Goal: Find specific page/section: Find specific page/section

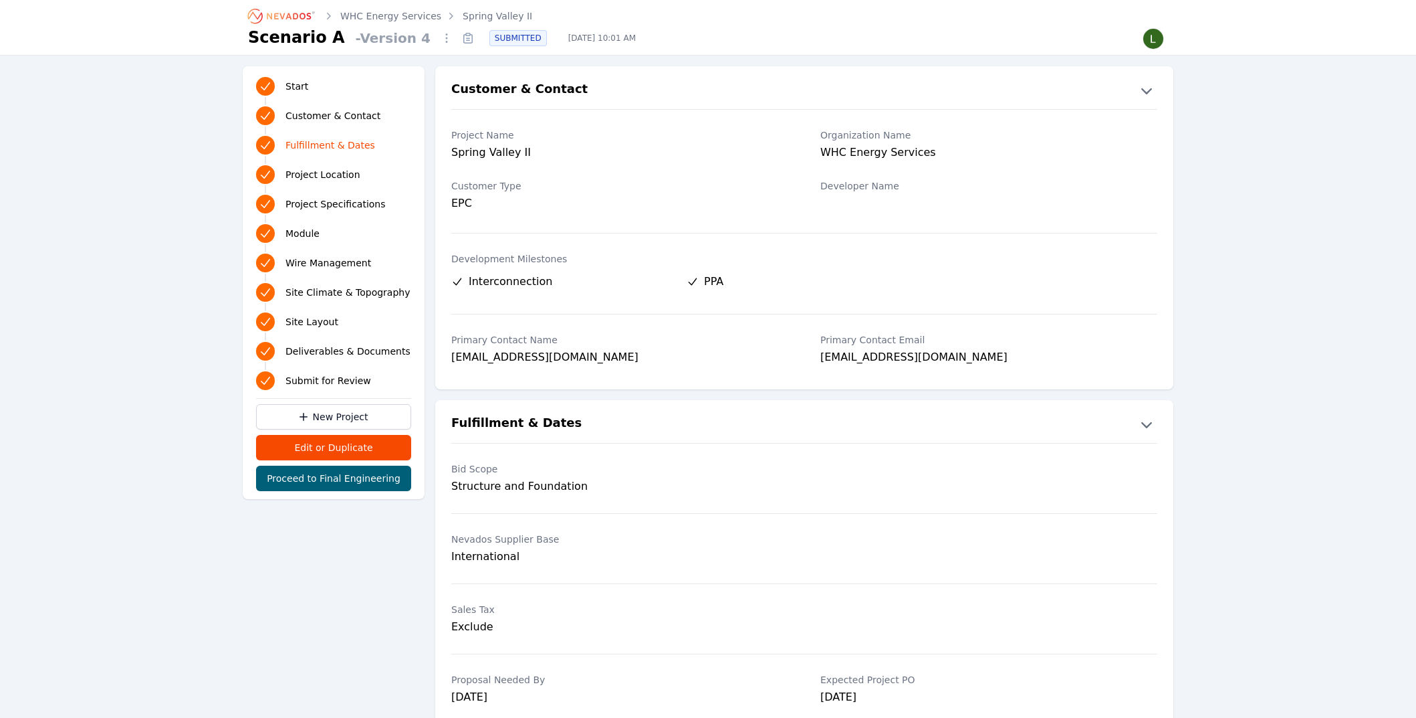
scroll to position [431, 0]
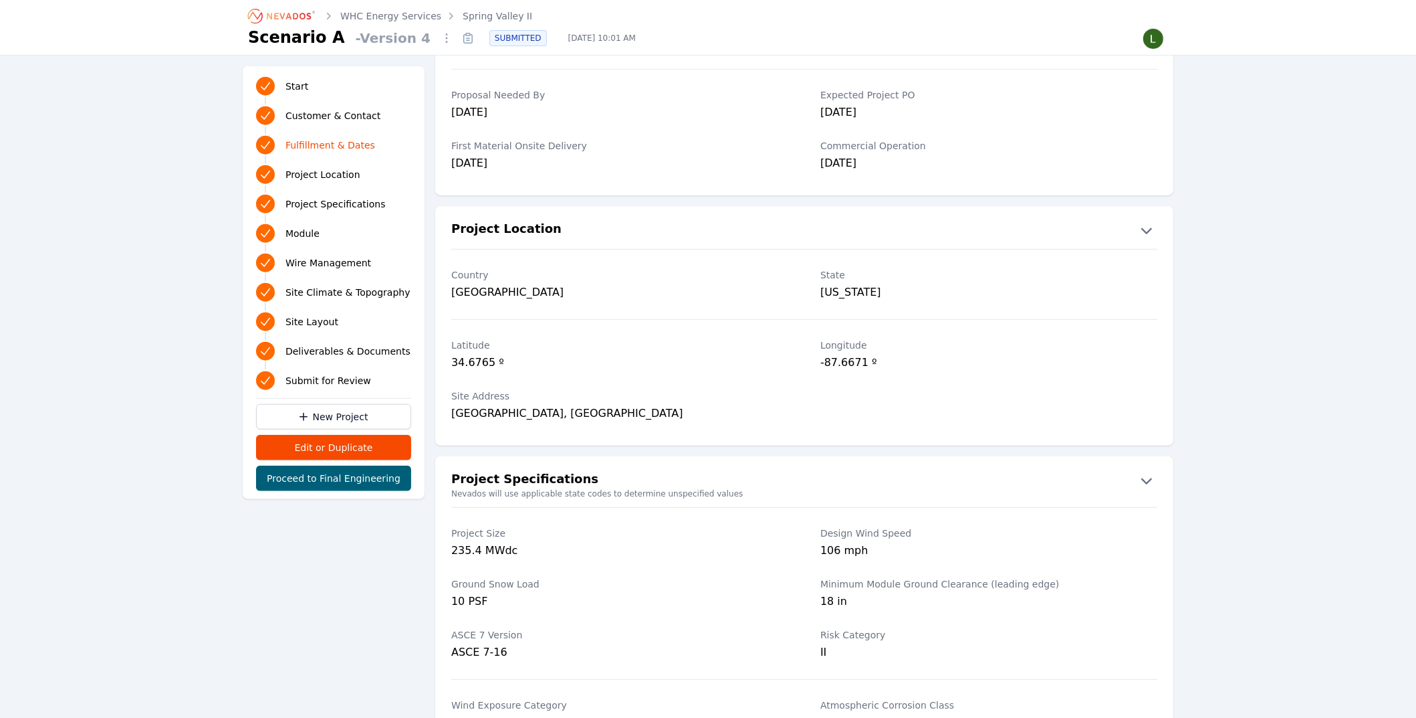
scroll to position [582, 0]
click at [473, 15] on link "Spring Valley II" at bounding box center [498, 15] width 70 height 13
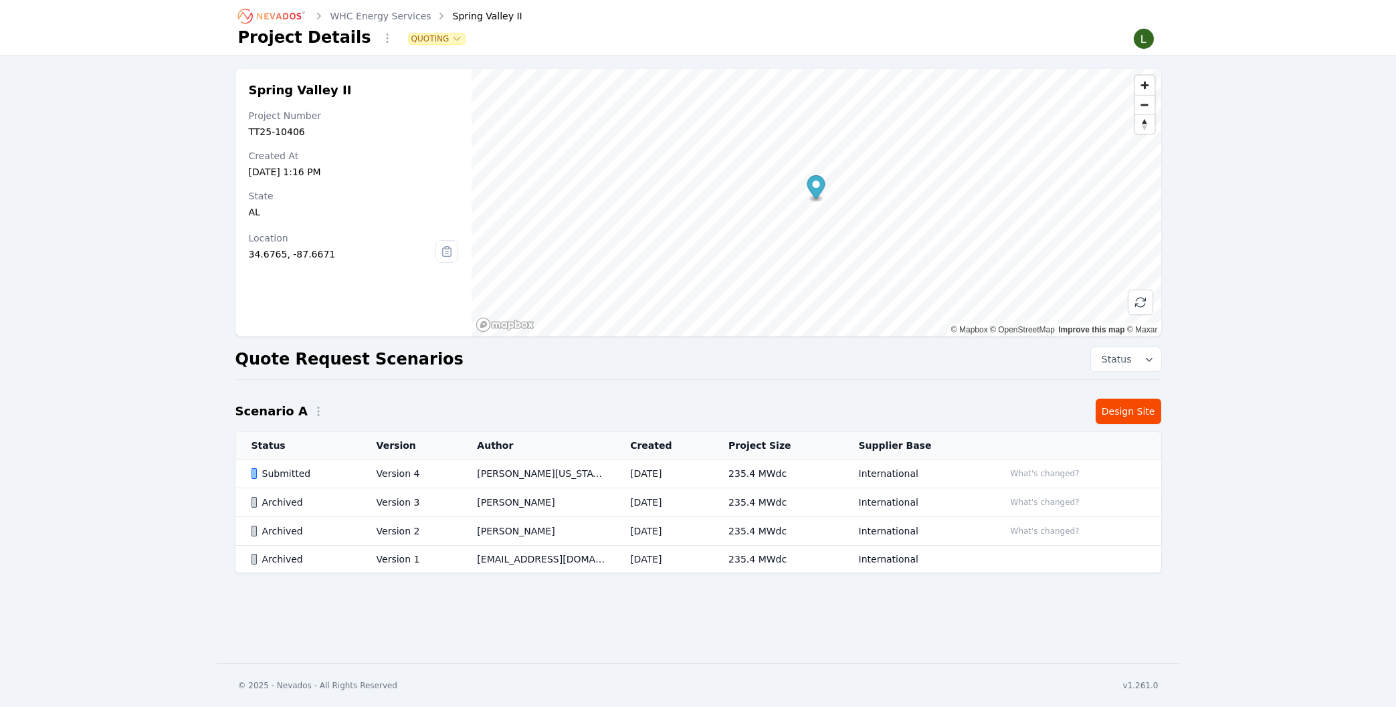
click at [274, 14] on icon "Breadcrumb" at bounding box center [272, 15] width 74 height 21
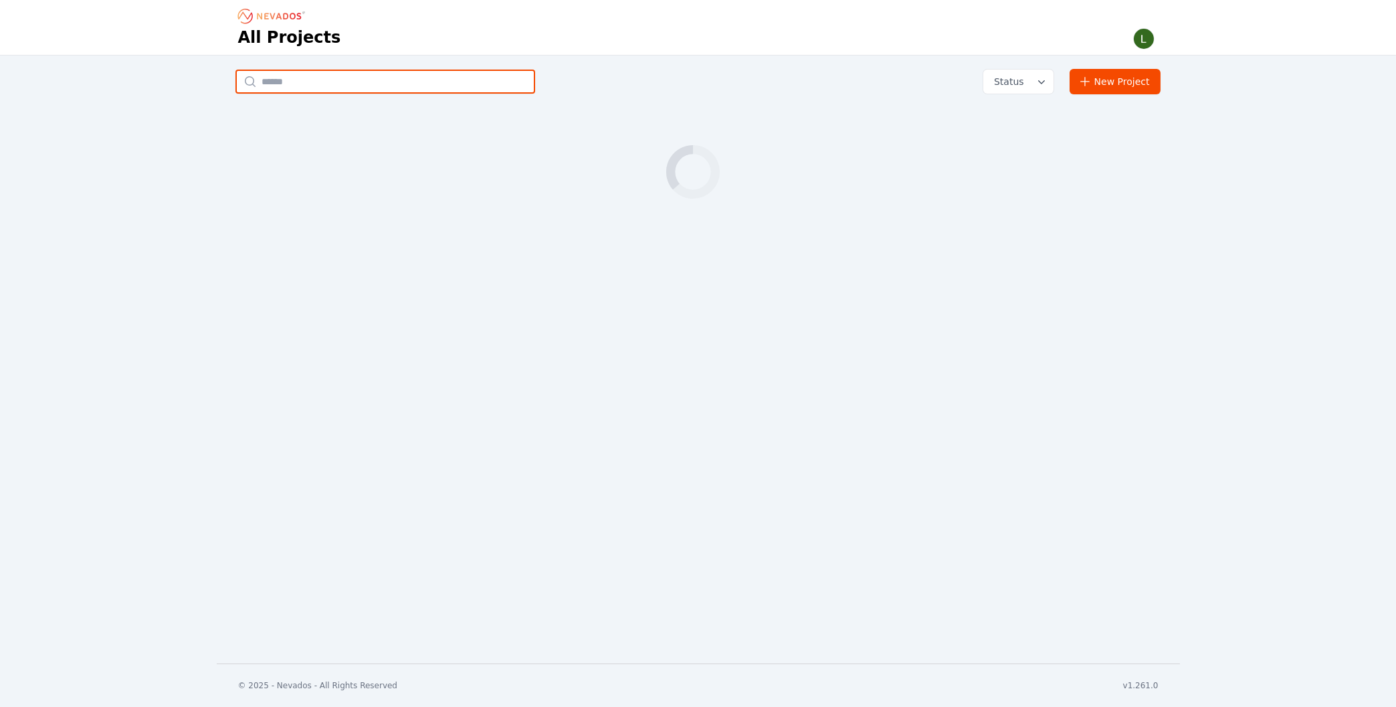
click at [369, 82] on input "text" at bounding box center [385, 82] width 300 height 24
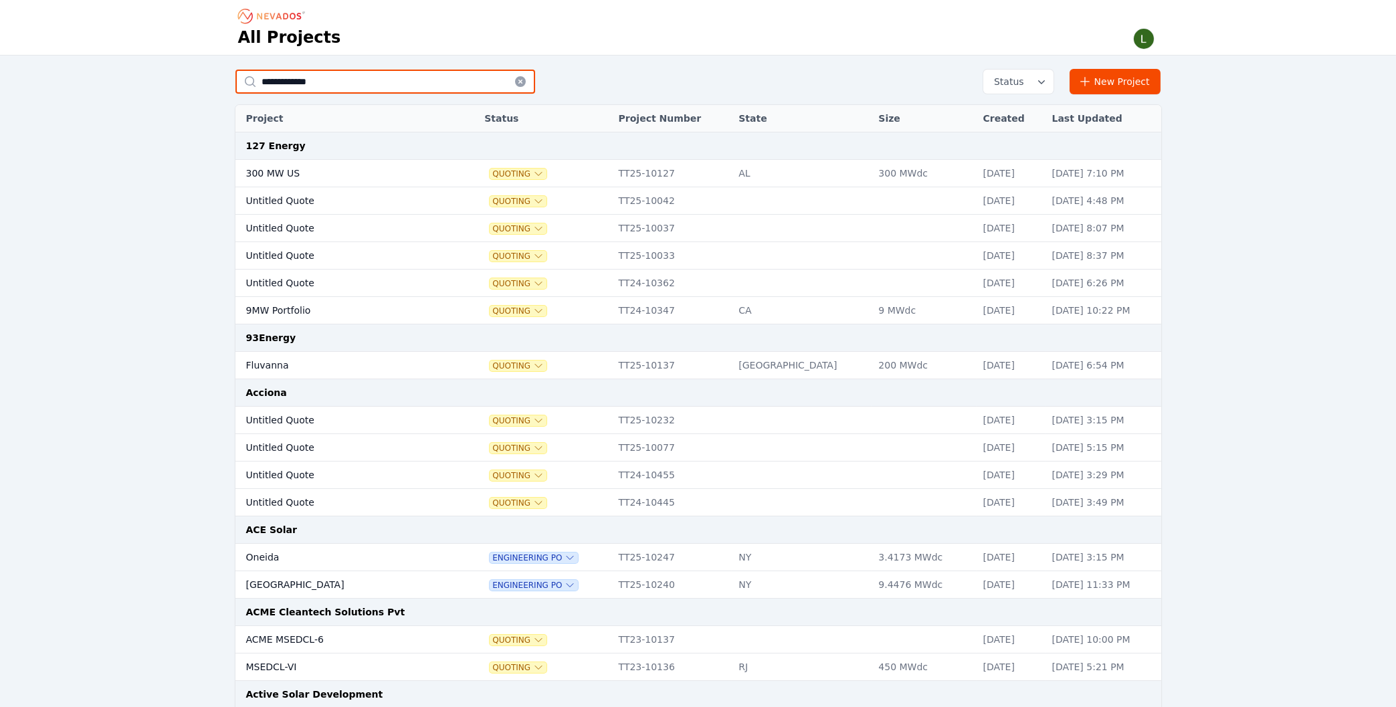
type input "**********"
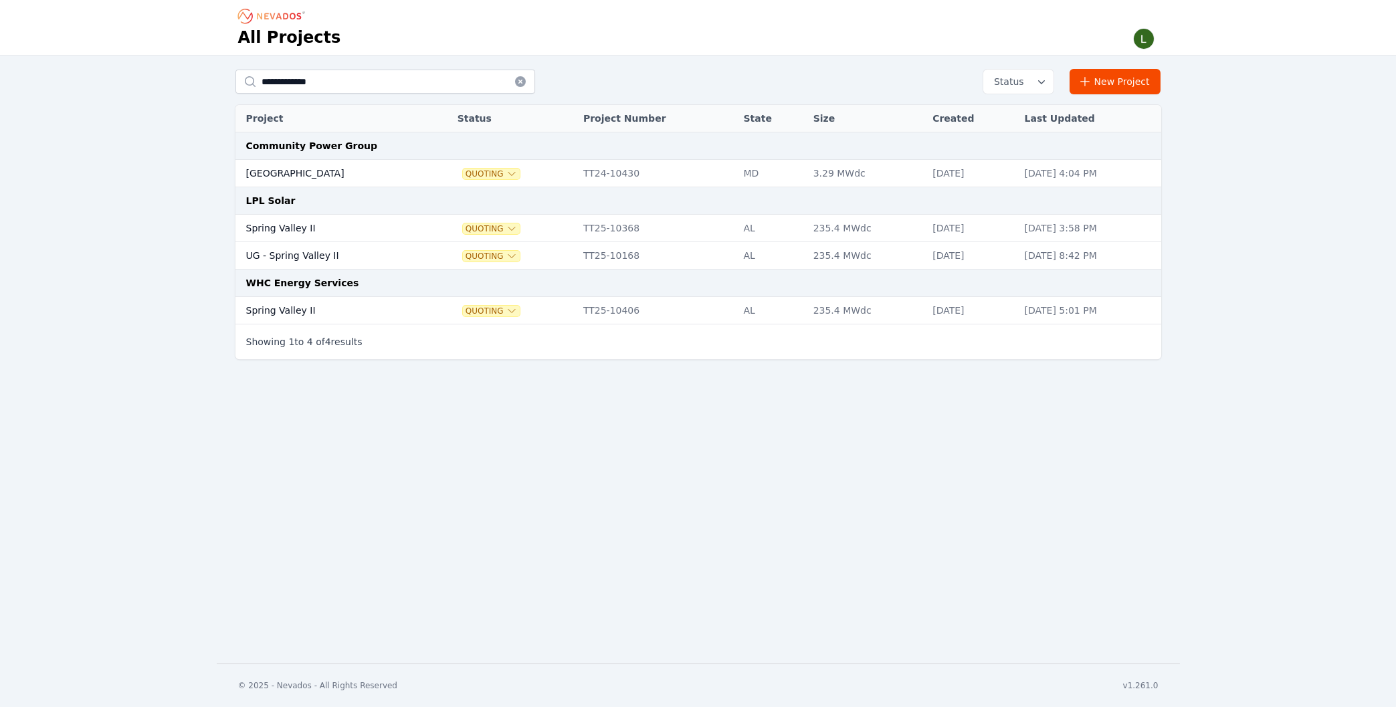
click at [387, 231] on td "Spring Valley II" at bounding box center [331, 228] width 193 height 27
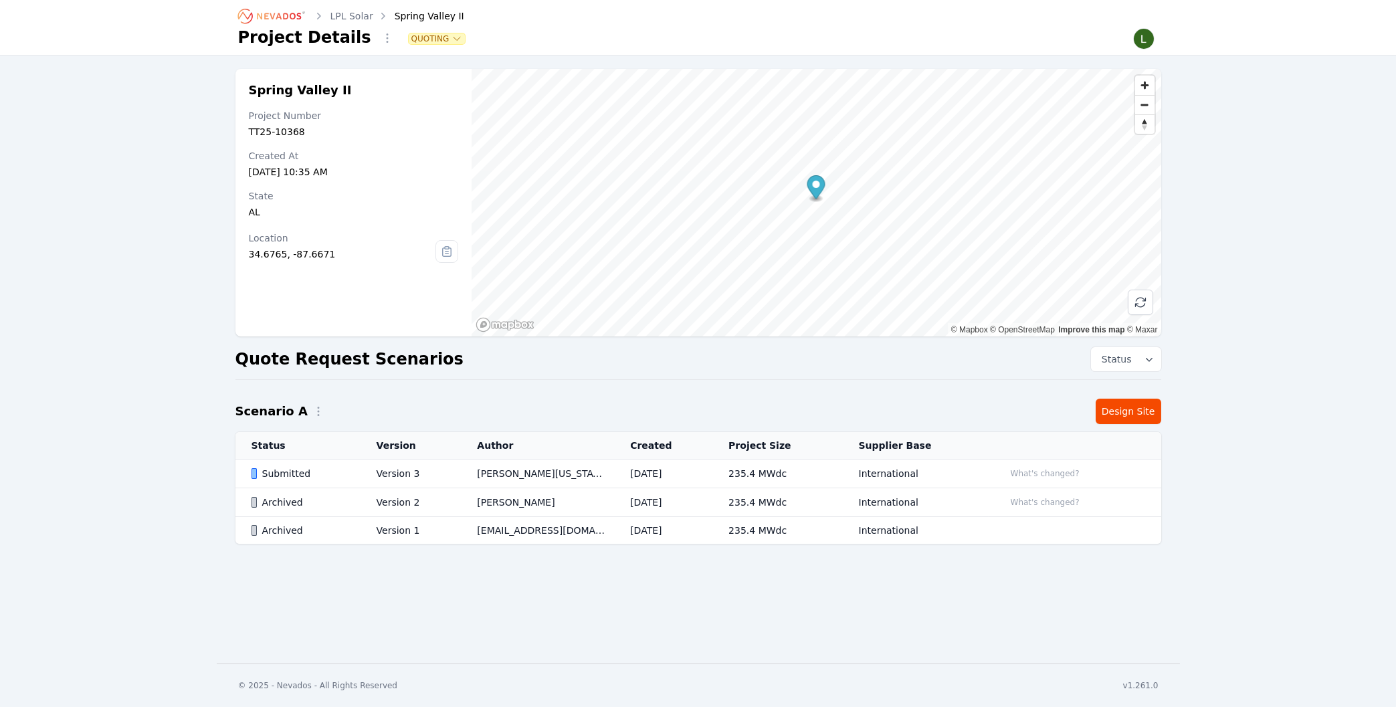
click at [494, 468] on td "Lamar Washington" at bounding box center [537, 473] width 153 height 29
